Goal: Check status: Check status

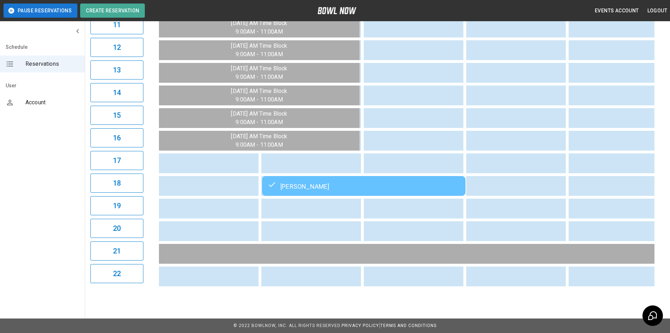
scroll to position [0, 717]
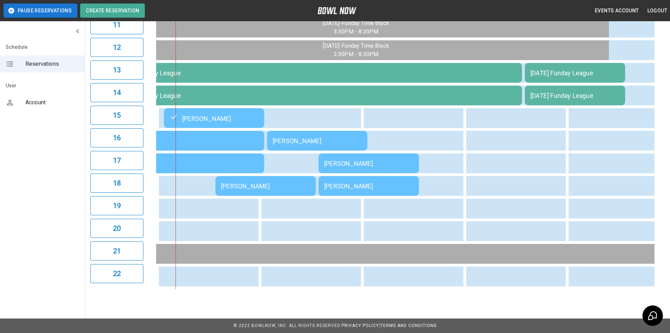
click at [360, 144] on td "[PERSON_NAME]" at bounding box center [317, 141] width 100 height 20
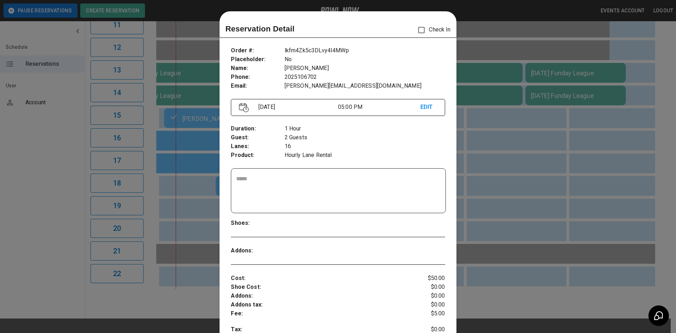
scroll to position [11, 0]
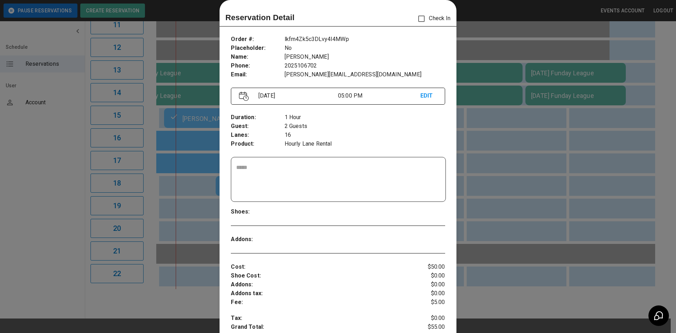
click at [490, 135] on div at bounding box center [338, 166] width 676 height 333
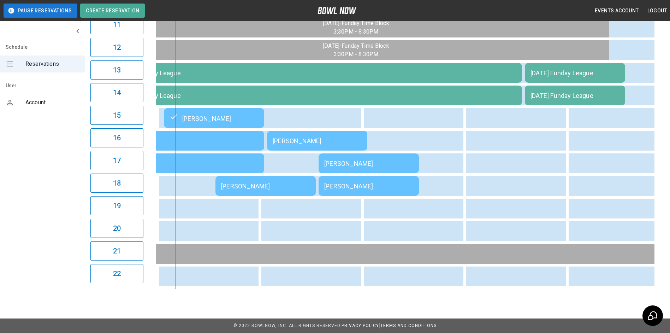
click at [369, 166] on td "[PERSON_NAME]" at bounding box center [369, 163] width 100 height 20
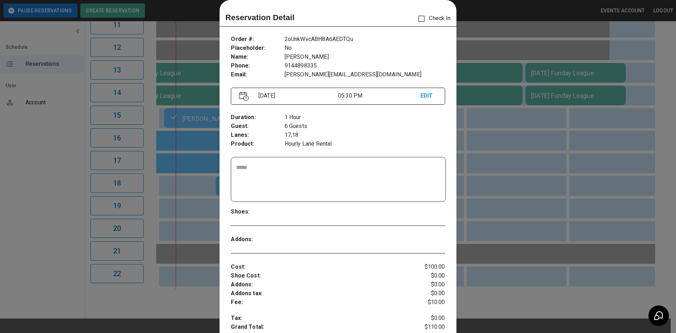
click at [498, 139] on div at bounding box center [338, 166] width 676 height 333
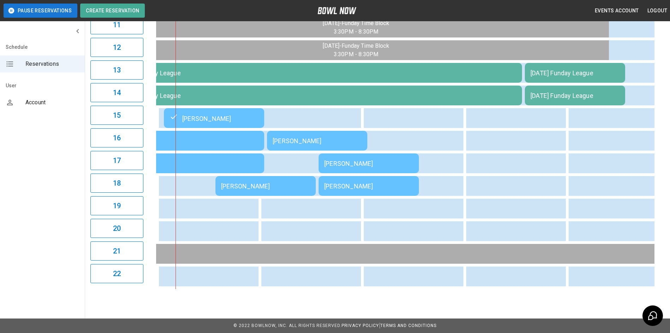
click at [284, 183] on div "[PERSON_NAME]" at bounding box center [265, 185] width 89 height 7
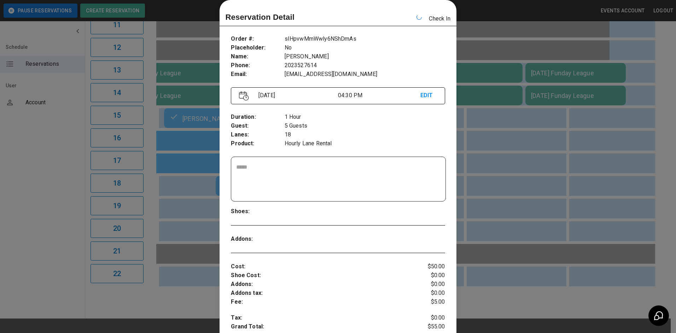
click at [512, 150] on div at bounding box center [338, 166] width 676 height 333
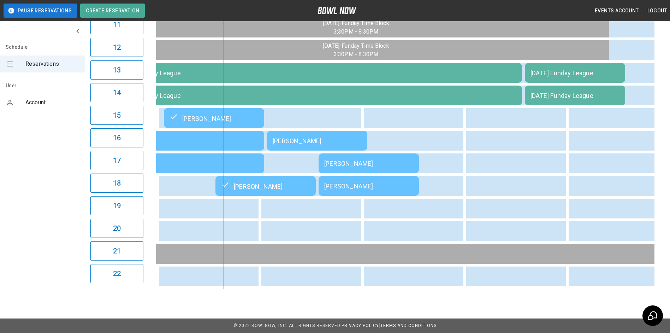
click at [343, 139] on div "[PERSON_NAME]" at bounding box center [317, 140] width 89 height 7
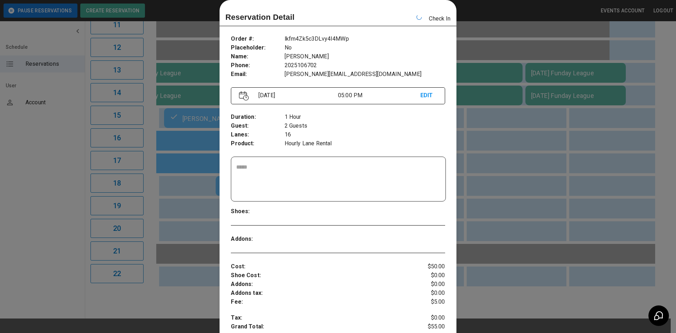
click at [502, 132] on div at bounding box center [338, 166] width 676 height 333
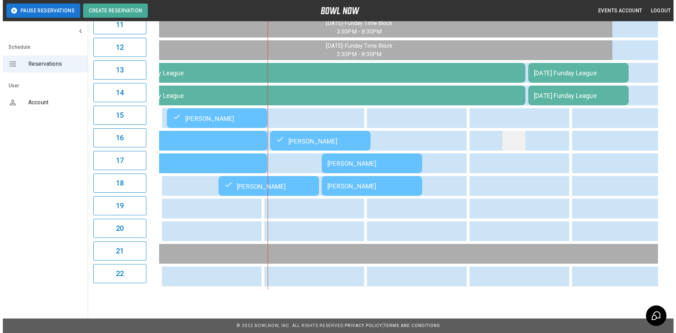
scroll to position [0, 742]
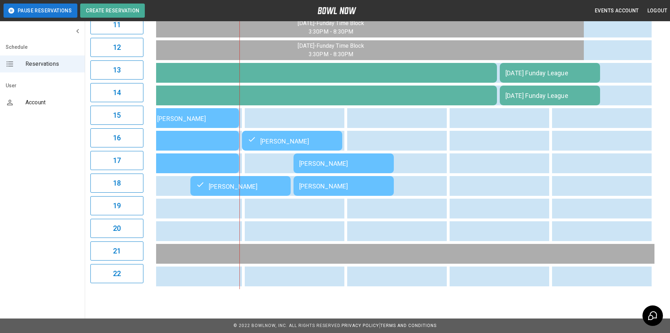
click at [362, 168] on td "[PERSON_NAME]" at bounding box center [344, 163] width 100 height 20
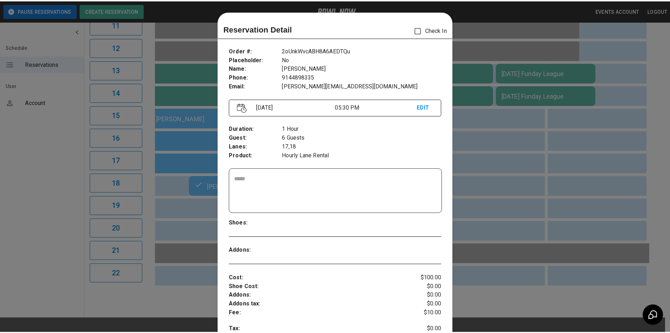
scroll to position [11, 0]
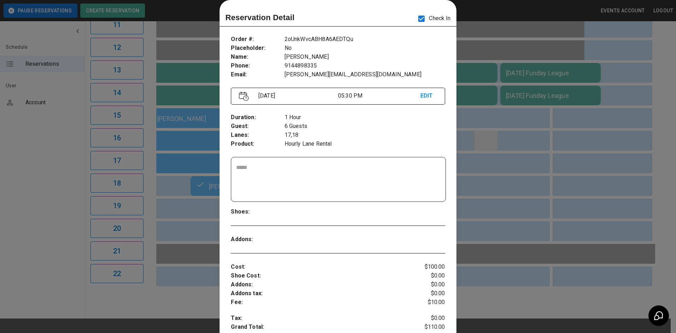
click at [479, 137] on div at bounding box center [338, 166] width 676 height 333
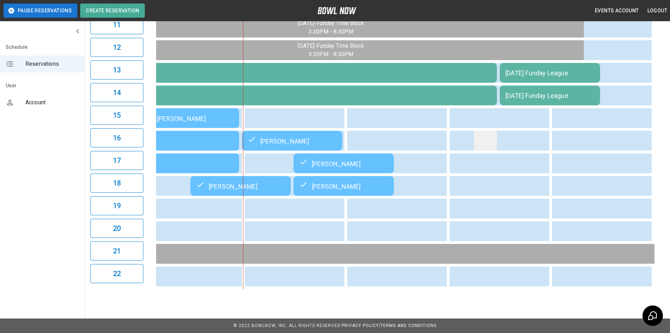
scroll to position [0, 737]
